Goal: Task Accomplishment & Management: Manage account settings

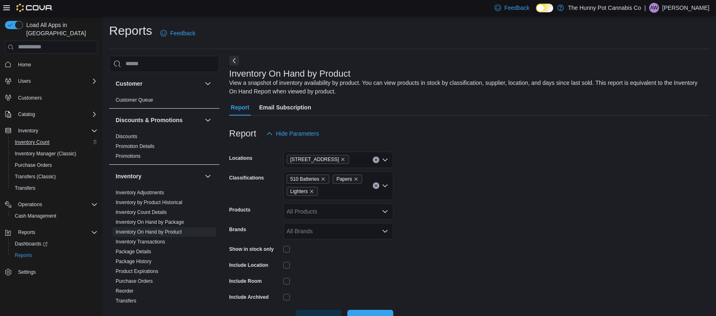
scroll to position [14, 0]
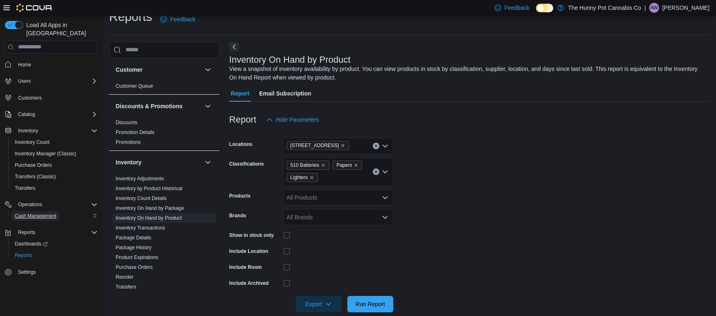
click at [34, 213] on span "Cash Management" at bounding box center [35, 216] width 41 height 7
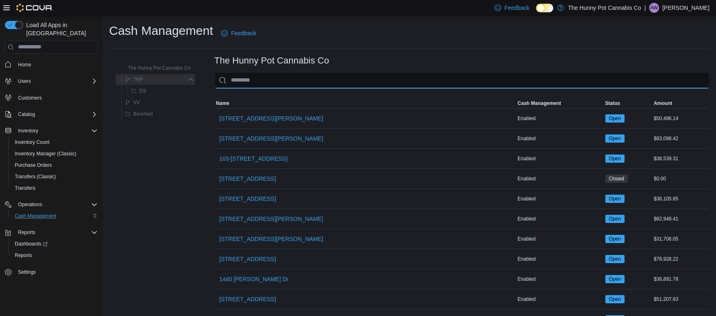
click at [249, 81] on input "This is a search bar. As you type, the results lower in the page will automatic…" at bounding box center [461, 80] width 495 height 16
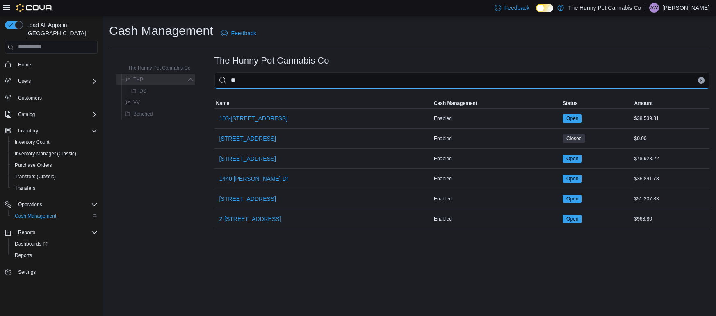
type input "***"
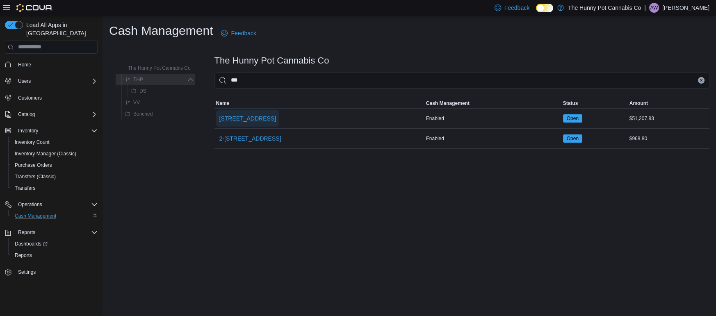
click at [242, 116] on span "[STREET_ADDRESS]" at bounding box center [247, 118] width 57 height 8
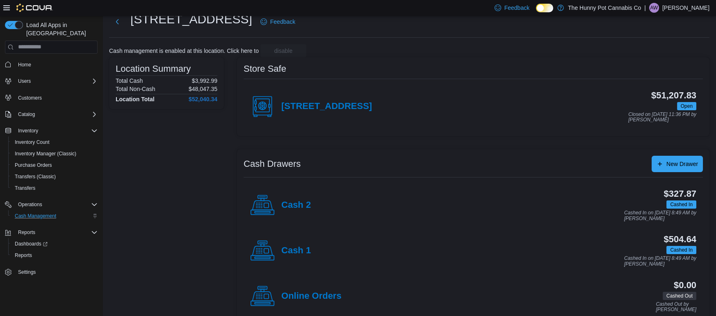
scroll to position [42, 0]
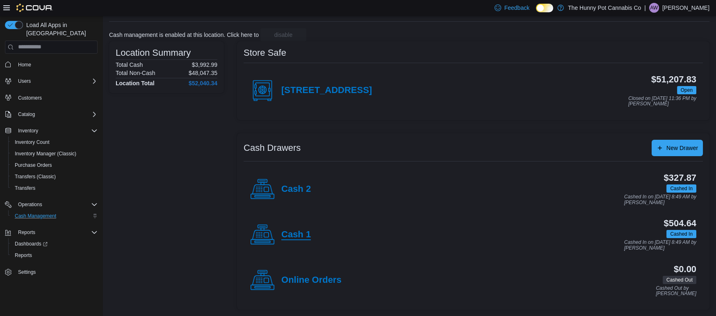
click at [298, 230] on h4 "Cash 1" at bounding box center [296, 235] width 30 height 11
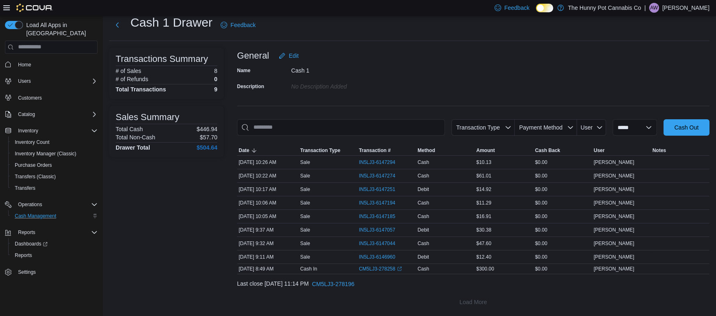
scroll to position [23, 0]
click at [115, 27] on button "Next" at bounding box center [117, 25] width 16 height 16
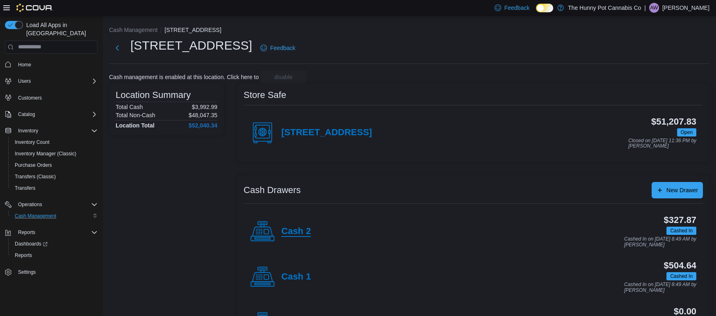
click at [307, 234] on h4 "Cash 2" at bounding box center [296, 231] width 30 height 11
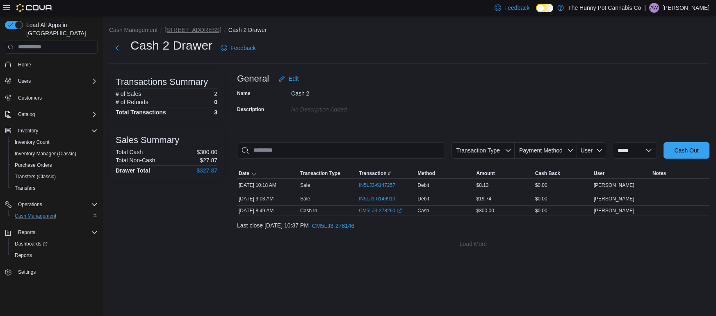
click at [172, 27] on button "[STREET_ADDRESS]" at bounding box center [192, 30] width 57 height 7
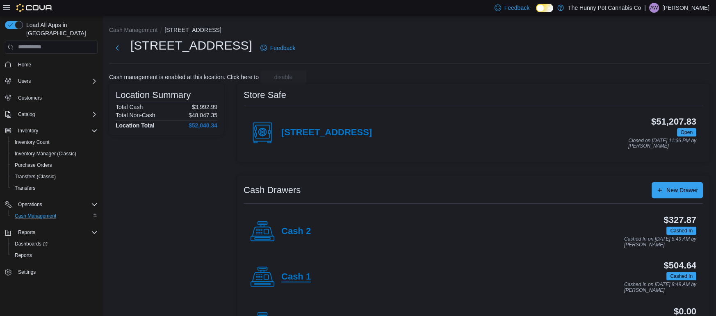
click at [302, 273] on h4 "Cash 1" at bounding box center [296, 277] width 30 height 11
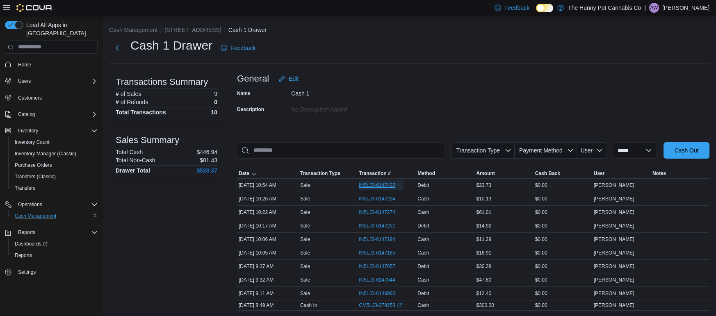
click at [365, 182] on span "IN5LJ3-6147432" at bounding box center [377, 185] width 36 height 7
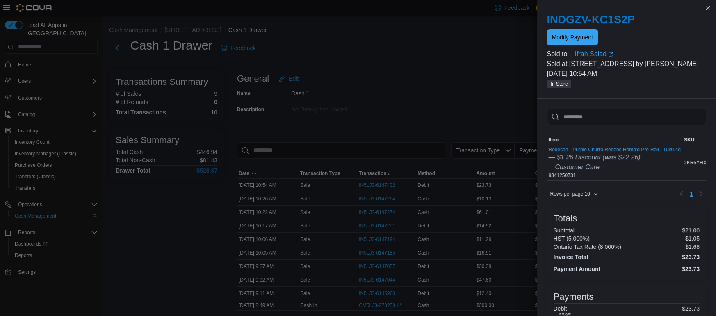
click at [573, 43] on span "Modify Payment" at bounding box center [572, 37] width 41 height 16
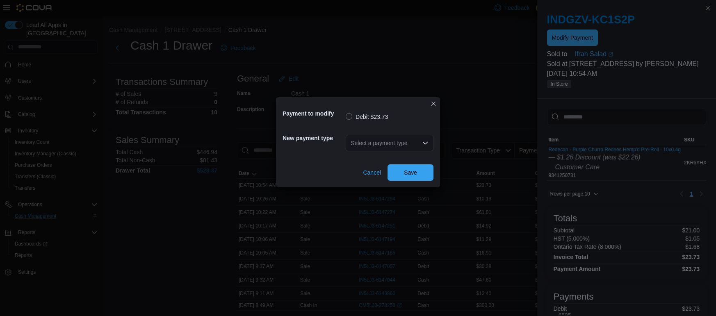
click at [416, 134] on div "Select a payment type" at bounding box center [390, 143] width 88 height 26
click at [422, 141] on icon "Open list of options" at bounding box center [425, 143] width 7 height 7
type input "***"
click at [405, 174] on span "Save" at bounding box center [410, 172] width 13 height 8
